Goal: Navigation & Orientation: Find specific page/section

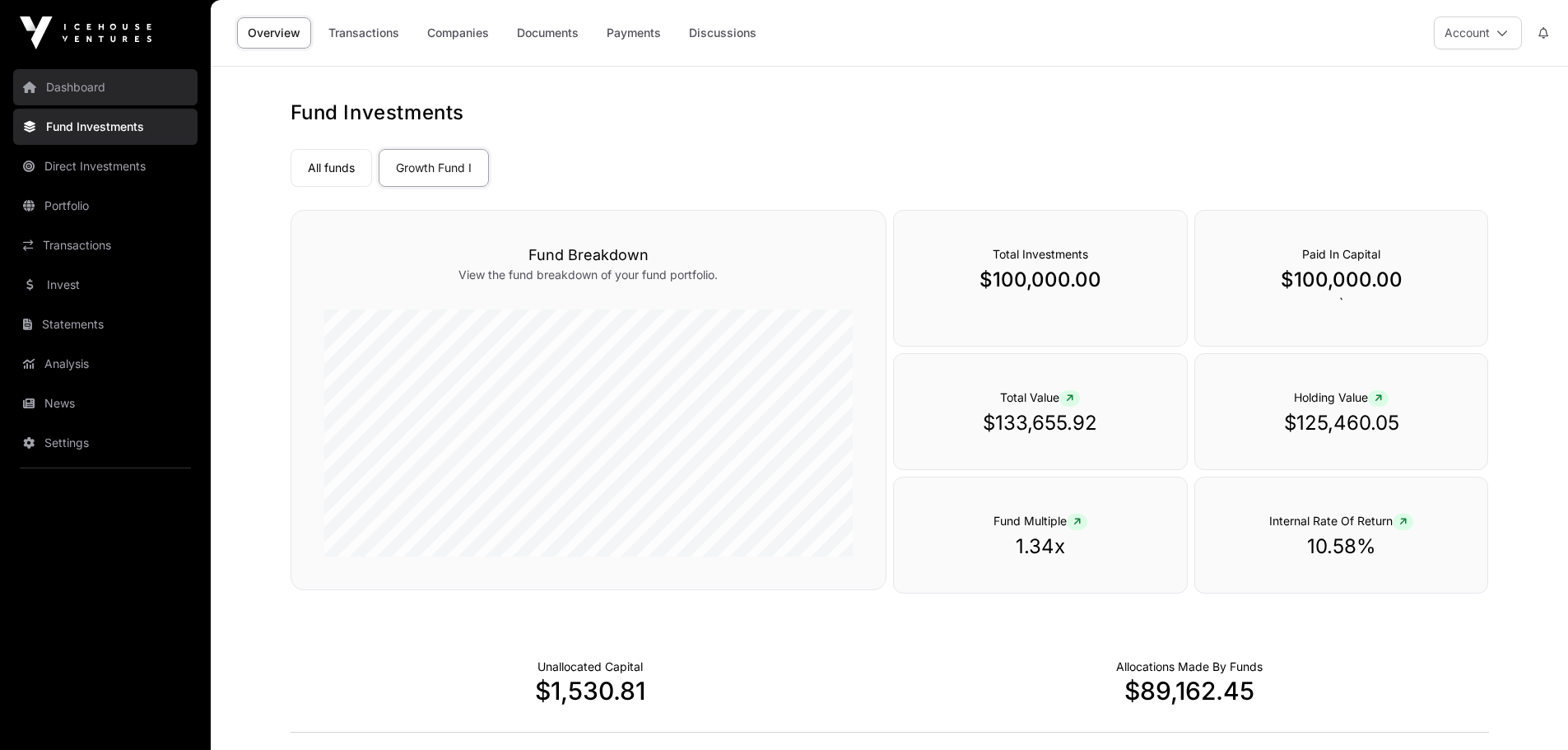
click at [86, 78] on link "Dashboard" at bounding box center [105, 87] width 185 height 37
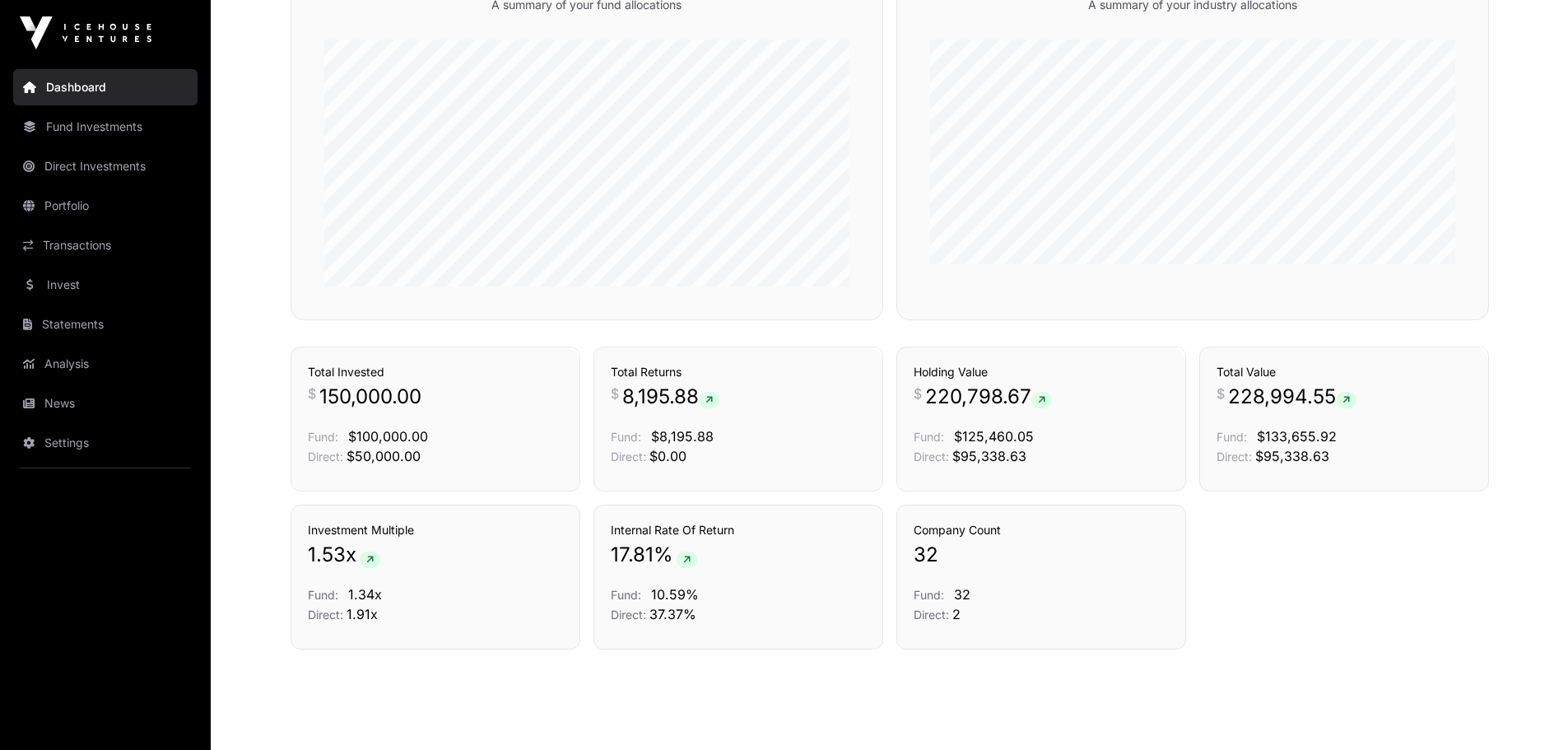
scroll to position [802, 0]
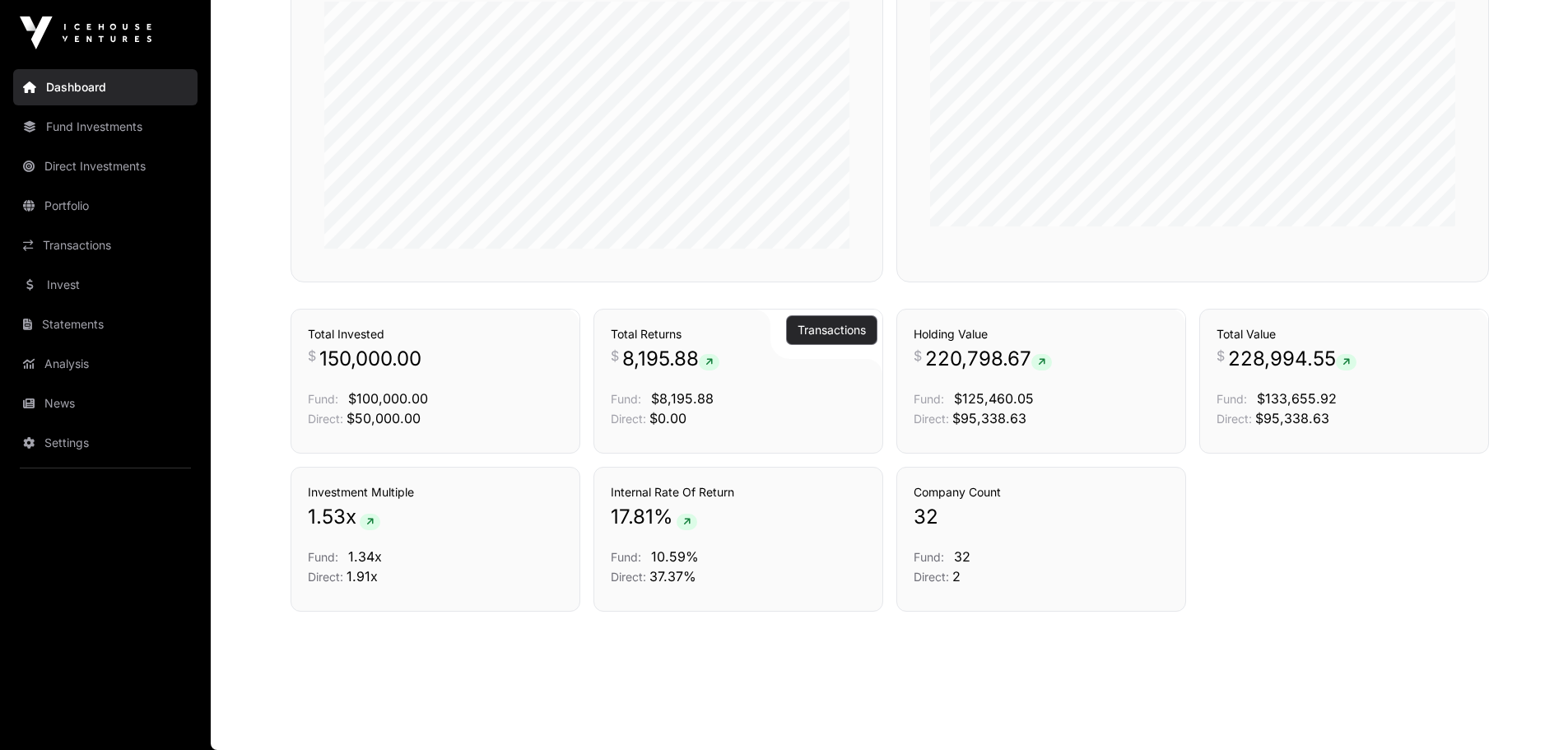
click at [866, 338] on button "Transactions" at bounding box center [832, 330] width 90 height 28
click at [805, 328] on link "Transactions" at bounding box center [831, 330] width 68 height 17
click at [758, 410] on p "Direct: $0.00" at bounding box center [739, 418] width 255 height 20
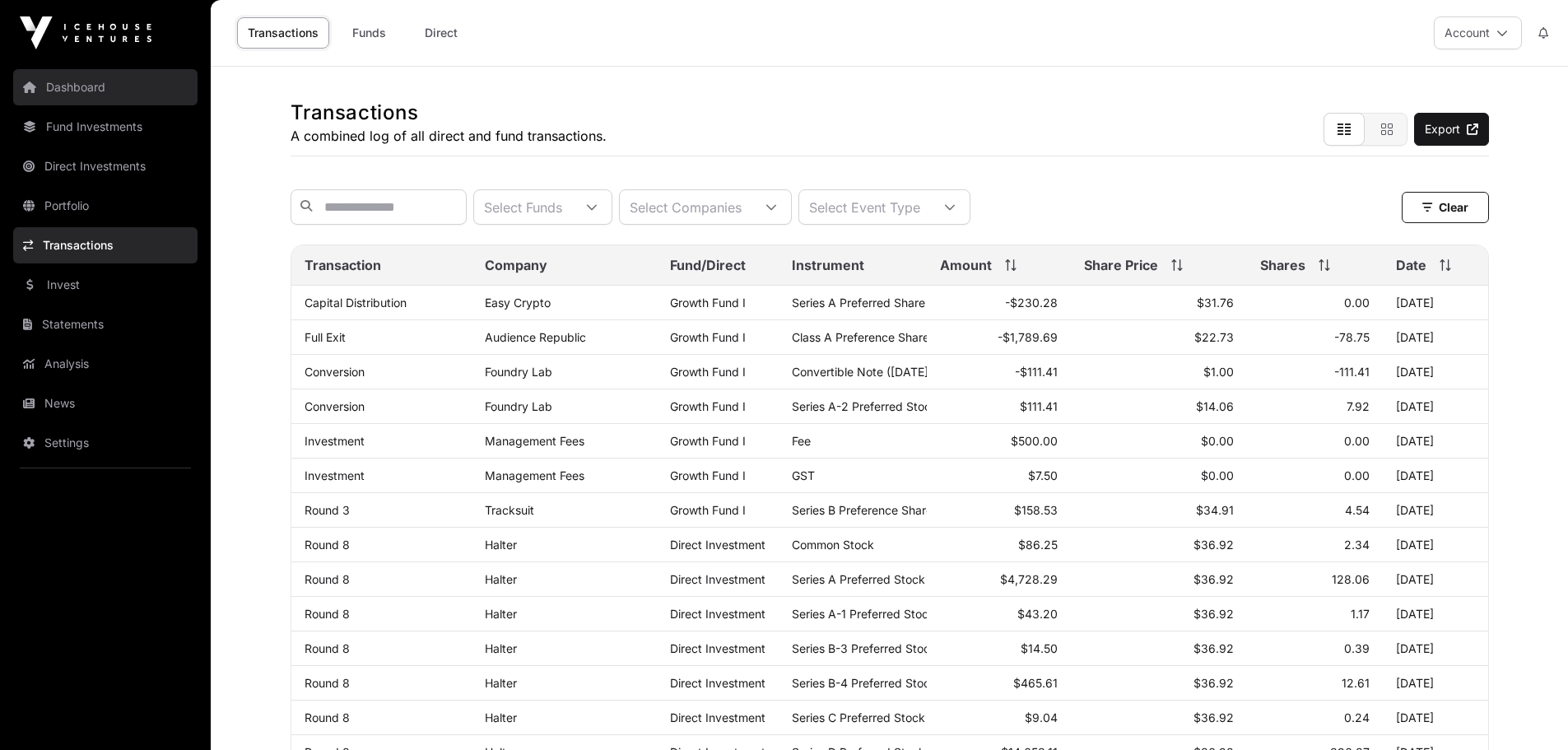
click at [105, 99] on link "Dashboard" at bounding box center [105, 87] width 185 height 37
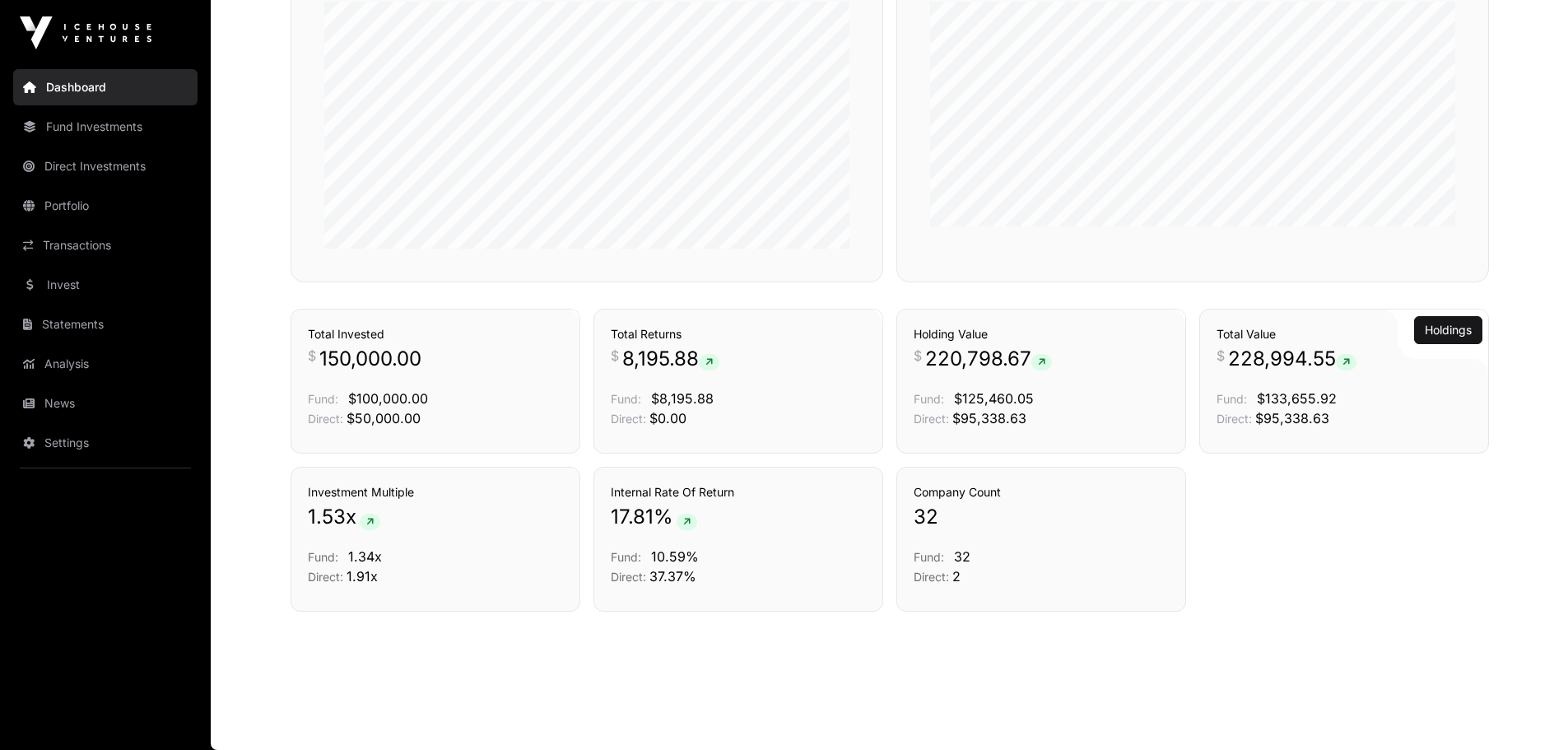
scroll to position [143, 0]
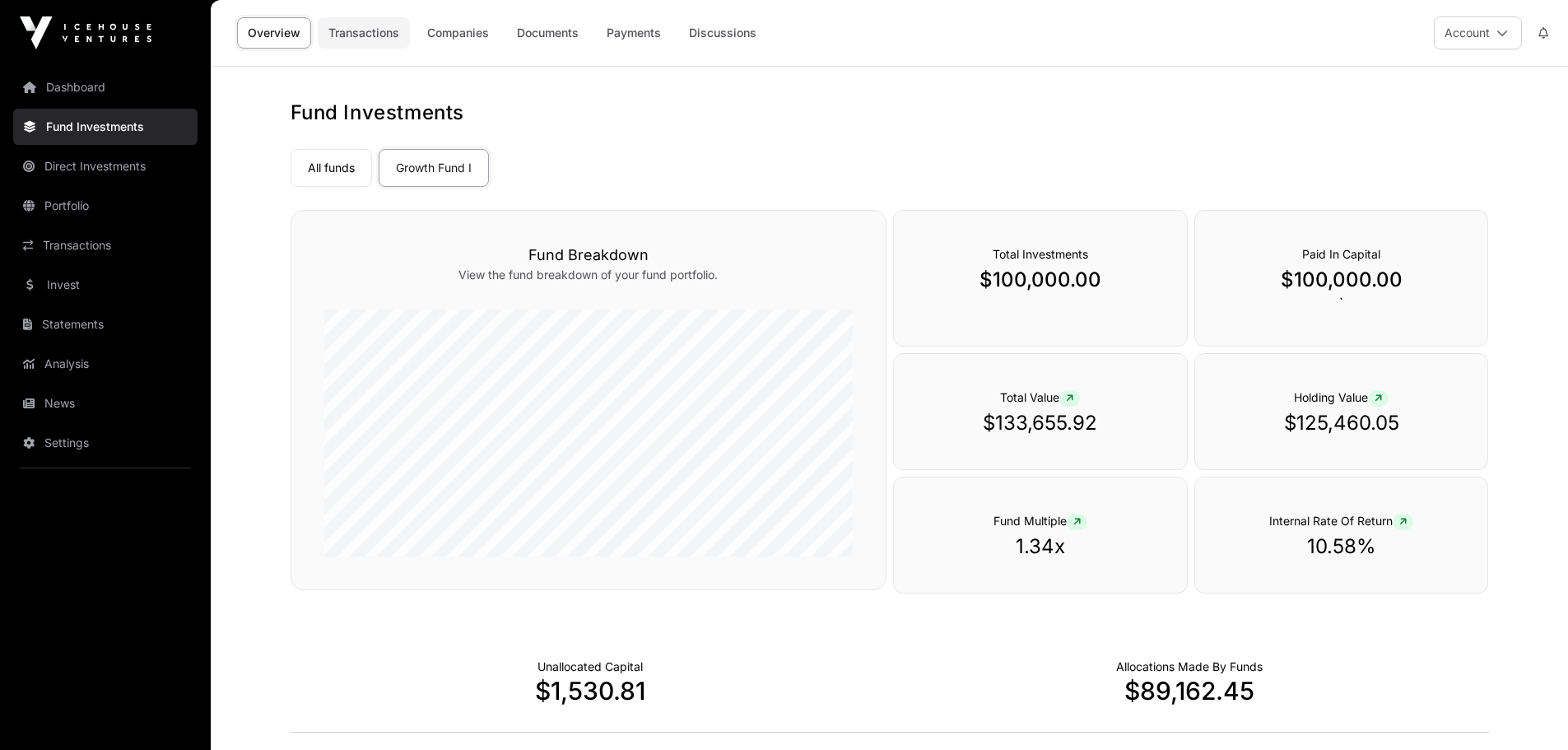
click at [376, 31] on link "Transactions" at bounding box center [364, 32] width 92 height 31
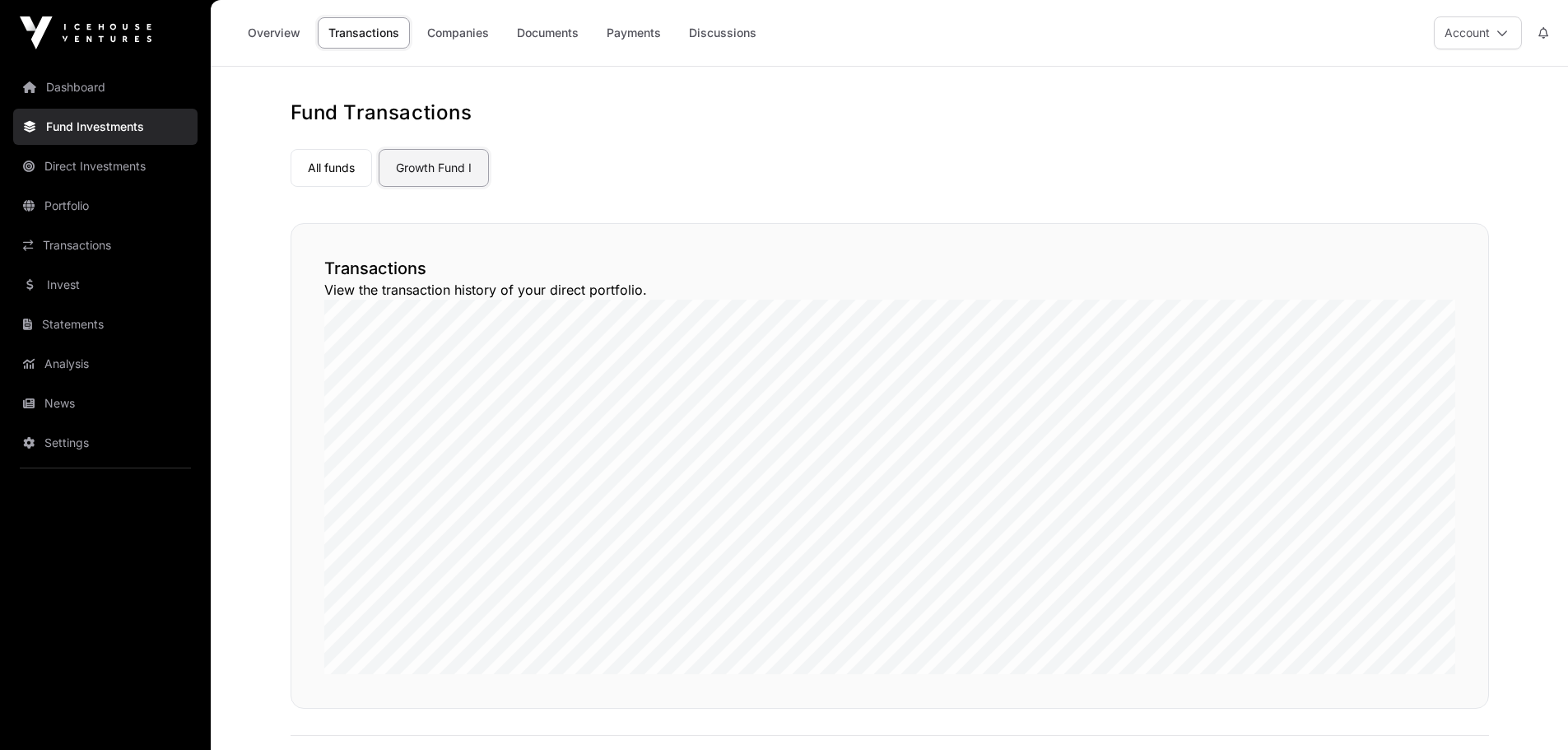
click at [419, 164] on link "Growth Fund I" at bounding box center [434, 168] width 111 height 38
click at [529, 35] on link "Documents" at bounding box center [547, 32] width 83 height 31
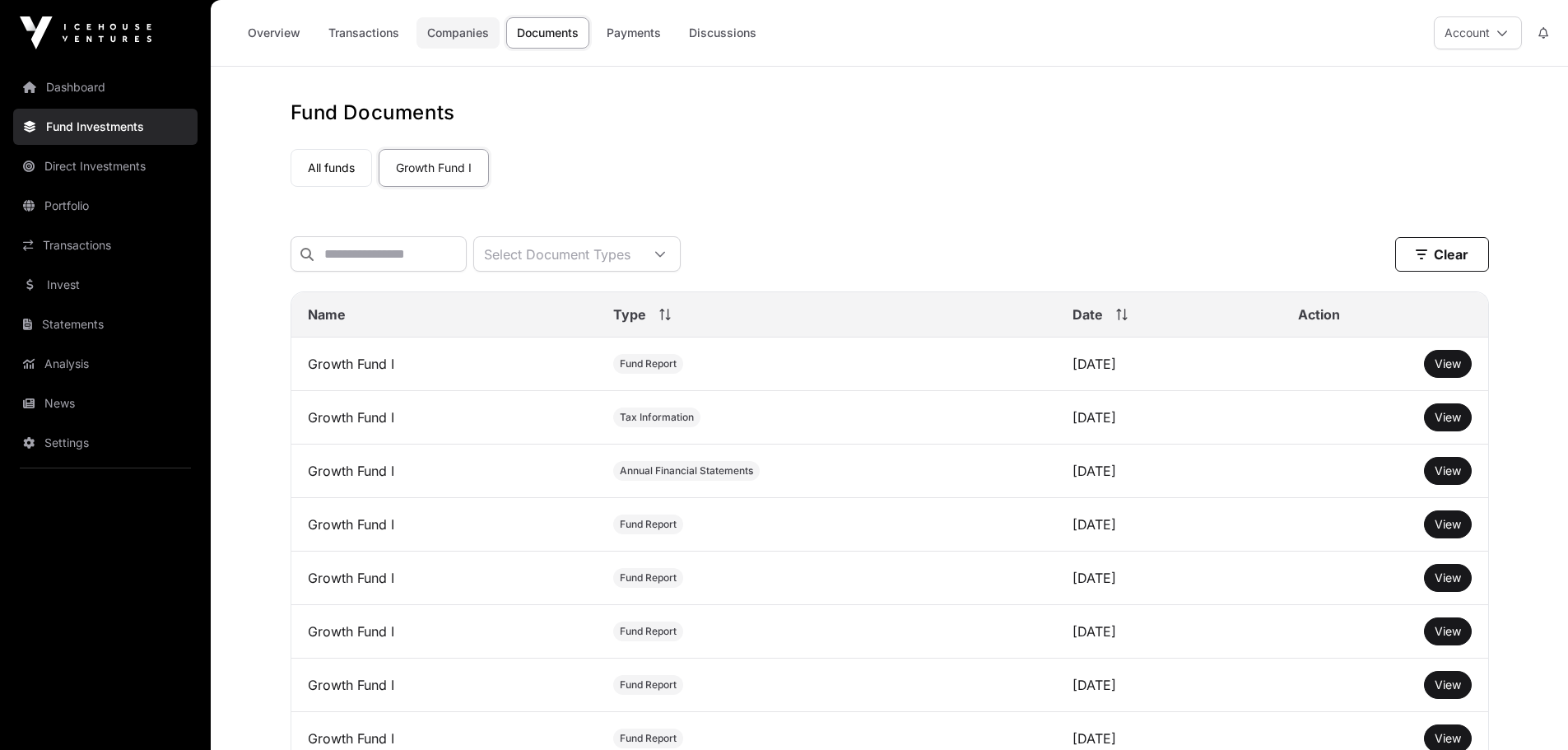
click at [449, 30] on link "Companies" at bounding box center [457, 32] width 83 height 31
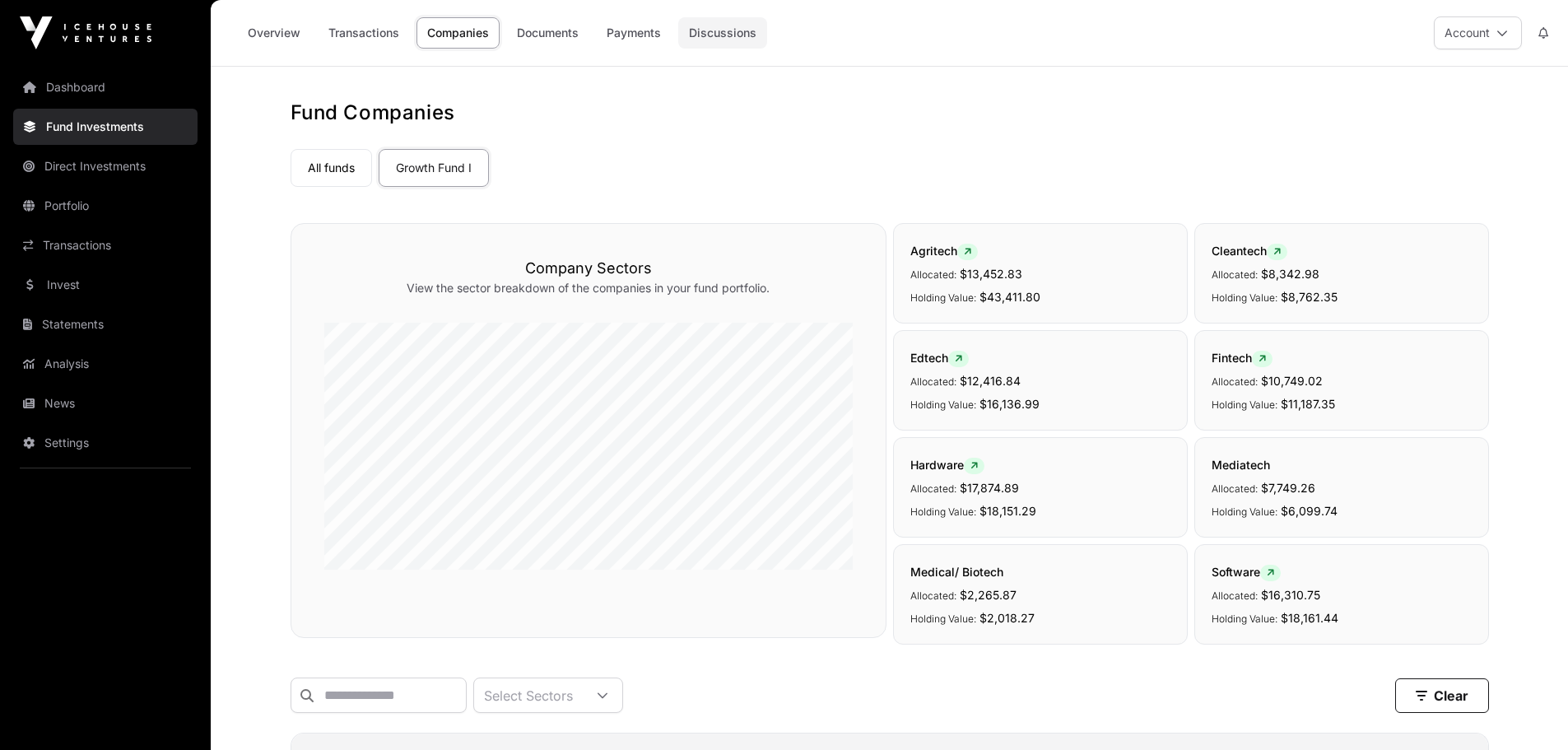
click at [716, 23] on link "Discussions" at bounding box center [723, 32] width 89 height 31
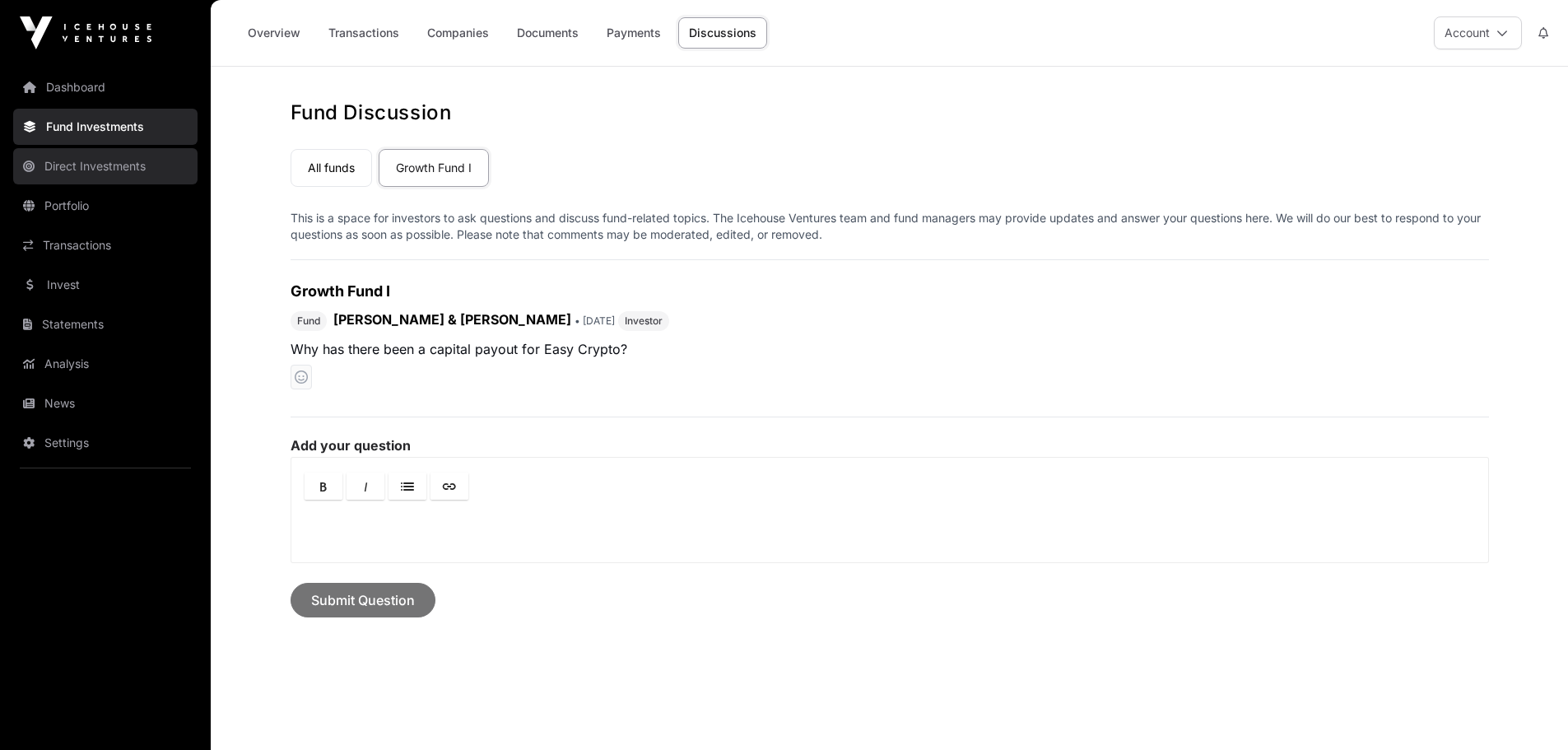
click at [112, 172] on link "Direct Investments" at bounding box center [105, 166] width 185 height 37
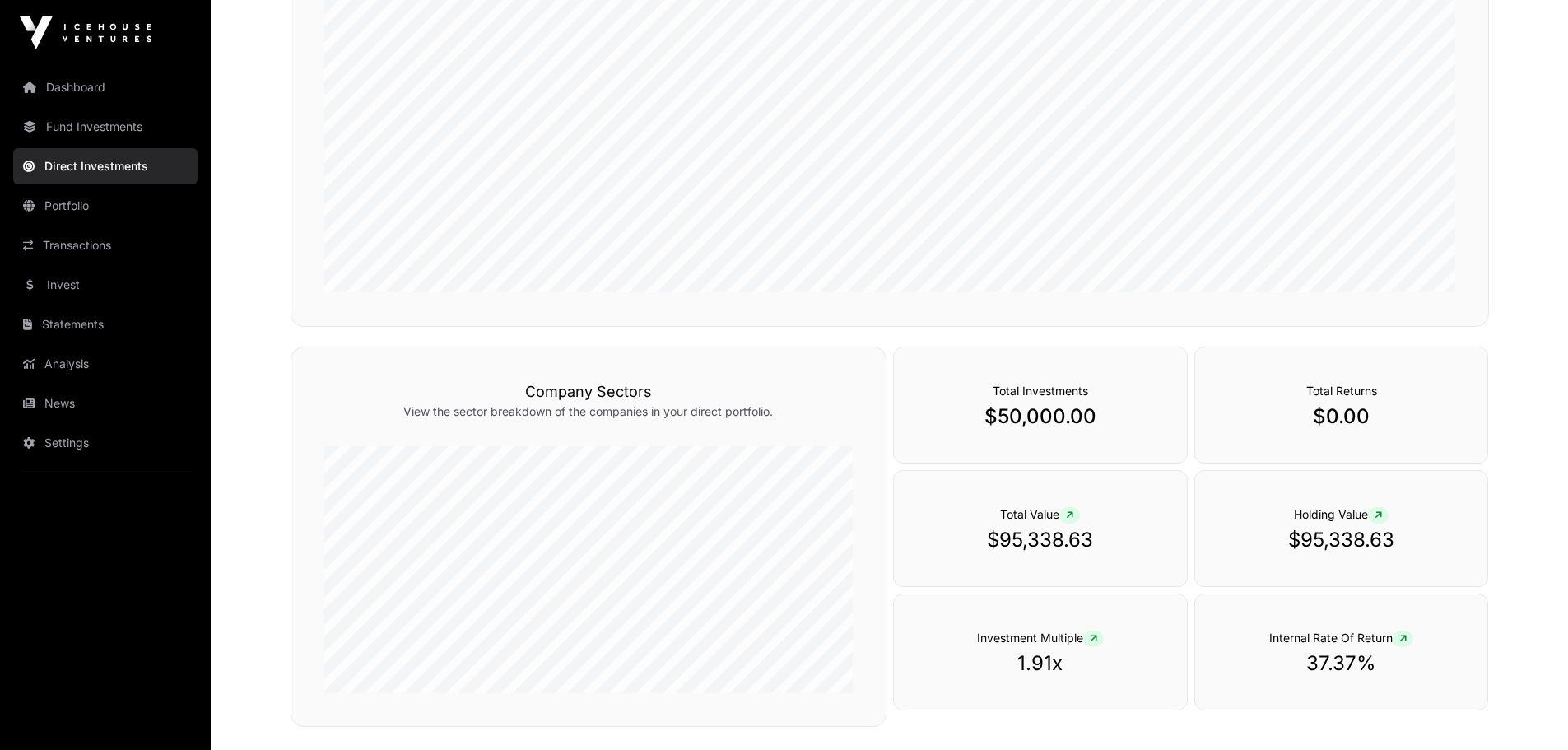
scroll to position [459, 0]
